Goal: Understand process/instructions: Learn how to perform a task or action

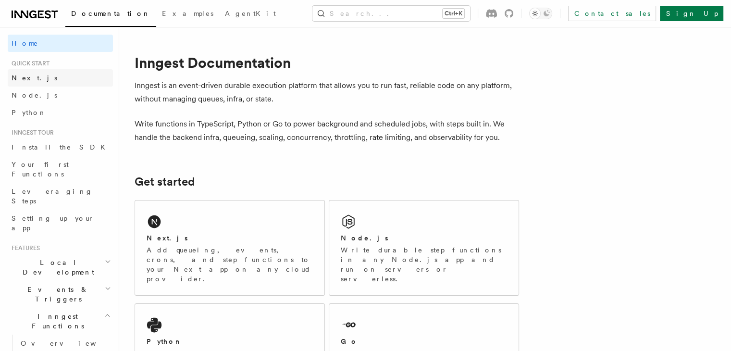
click at [38, 77] on link "Next.js" at bounding box center [60, 77] width 105 height 17
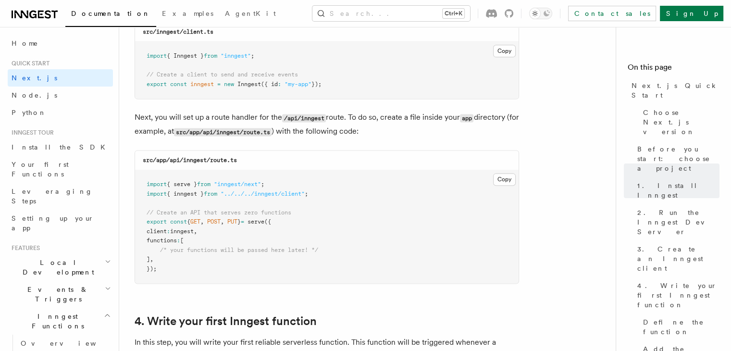
scroll to position [1277, 0]
click at [503, 181] on button "Copy Copied" at bounding box center [504, 179] width 23 height 13
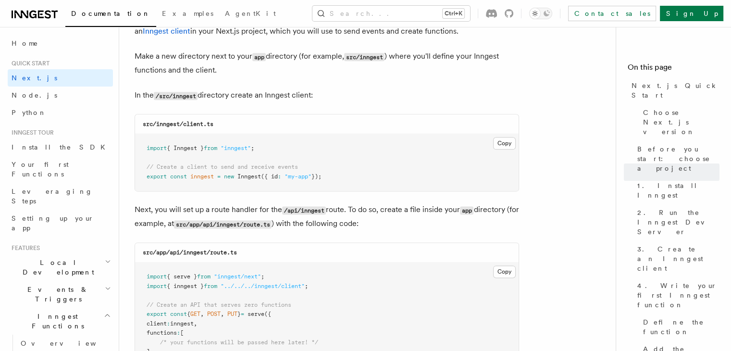
scroll to position [1186, 0]
click at [504, 139] on button "Copy Copied" at bounding box center [504, 142] width 23 height 13
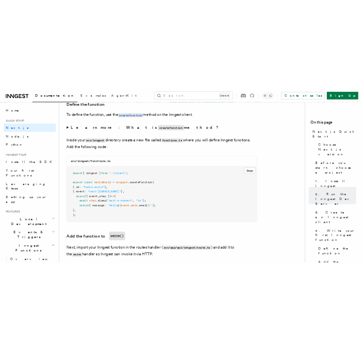
scroll to position [1673, 0]
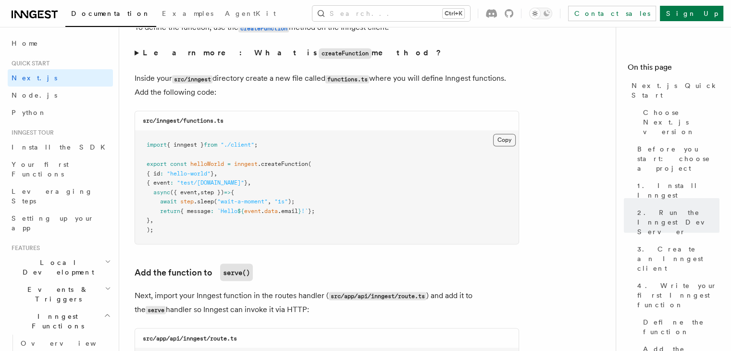
click at [506, 145] on button "Copy Copied" at bounding box center [504, 140] width 23 height 13
